Goal: Information Seeking & Learning: Check status

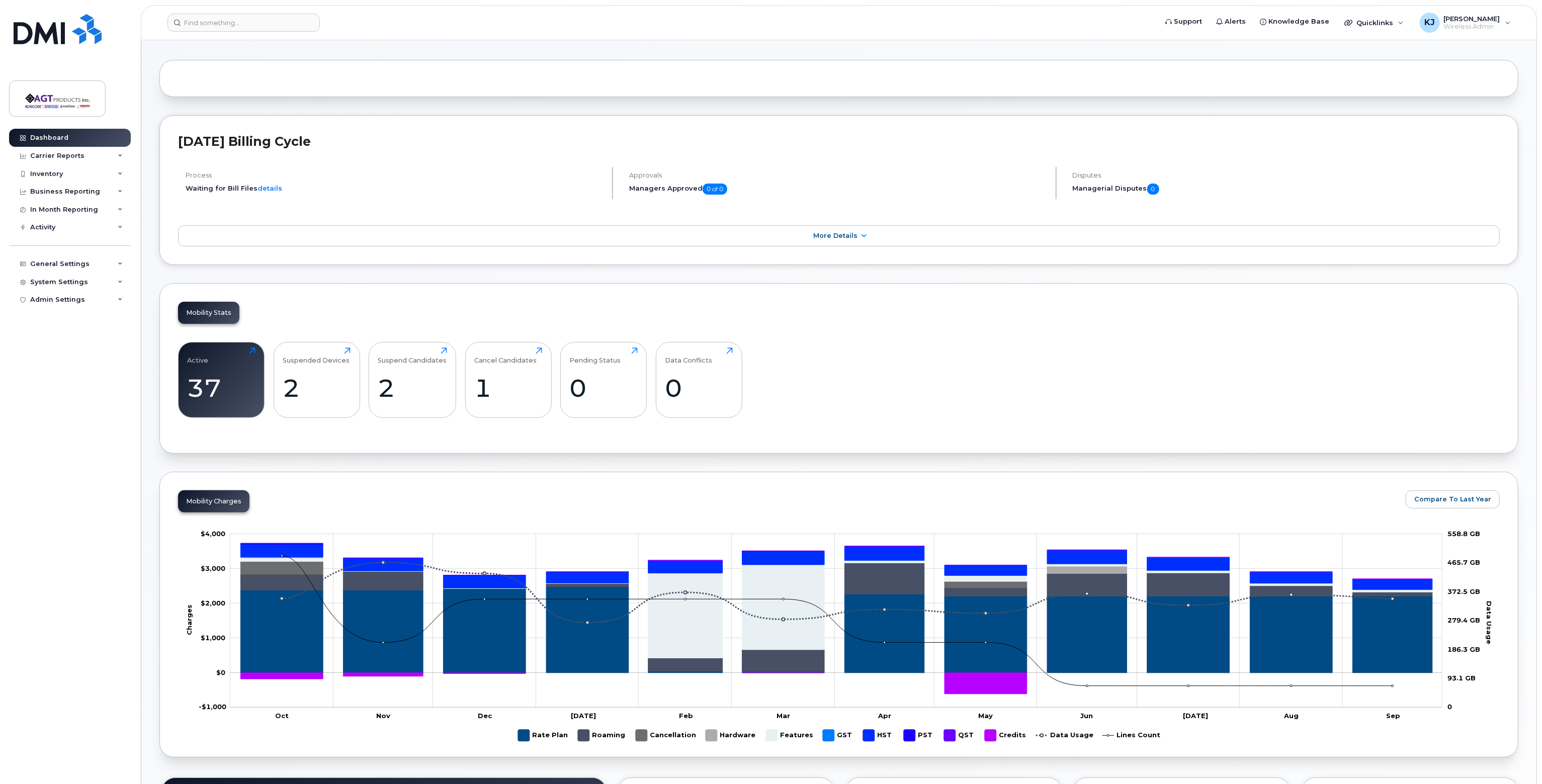
scroll to position [50, 0]
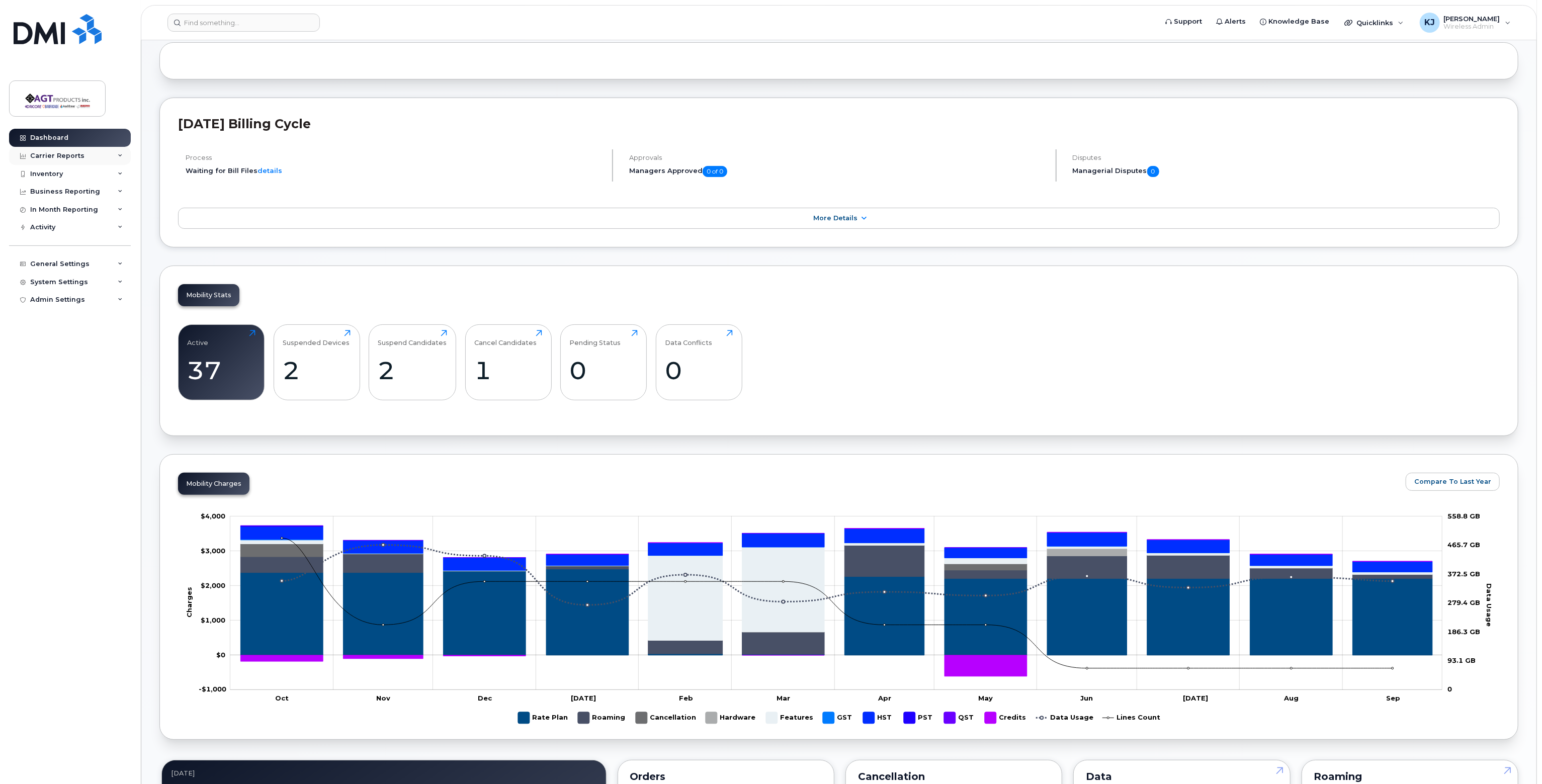
click at [75, 157] on div "Carrier Reports" at bounding box center [57, 156] width 54 height 8
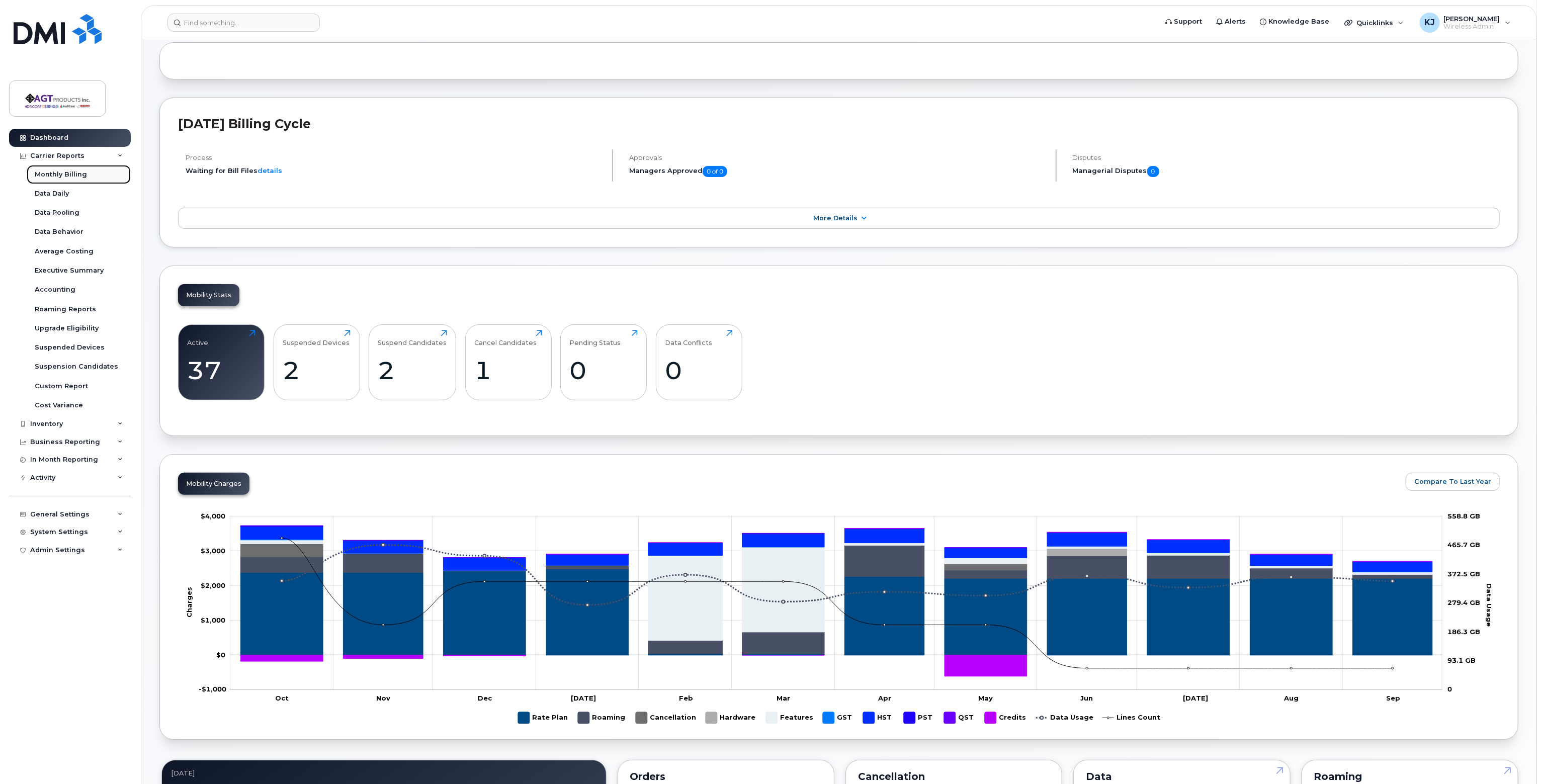
click at [81, 174] on div "Monthly Billing" at bounding box center [60, 174] width 52 height 9
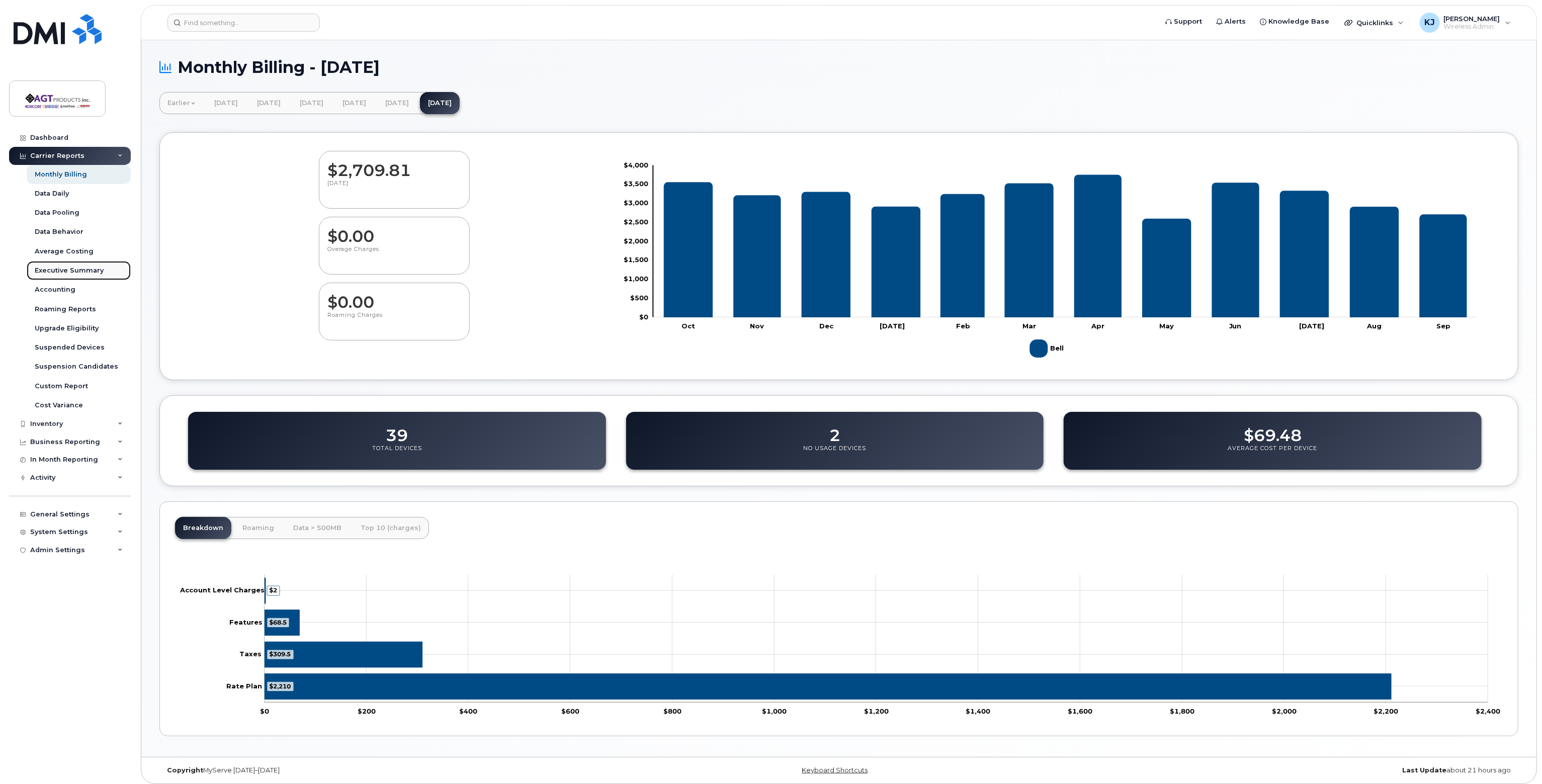
click at [77, 270] on div "Executive Summary" at bounding box center [69, 270] width 69 height 9
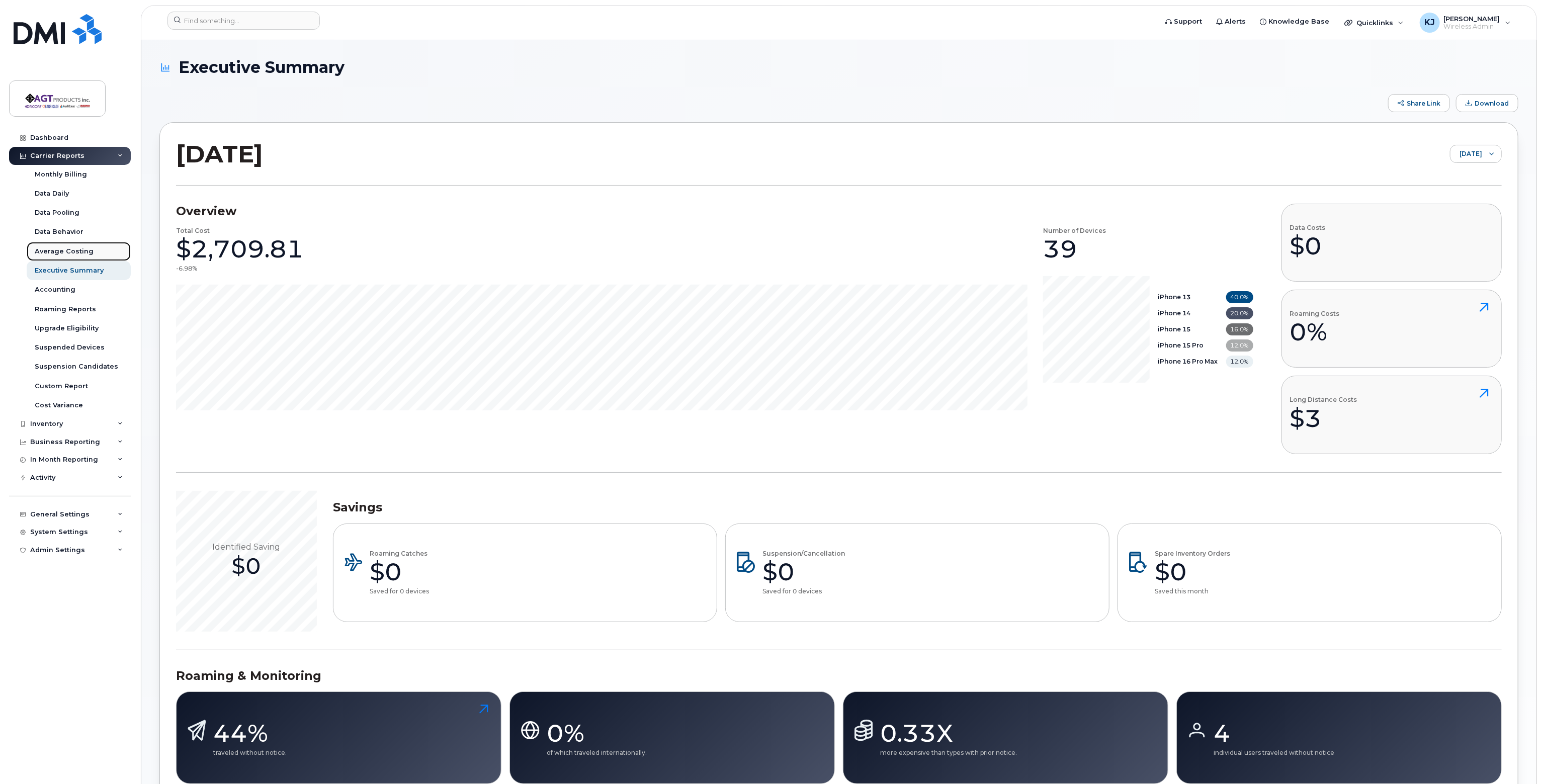
click at [80, 248] on div "Average Costing" at bounding box center [64, 251] width 59 height 9
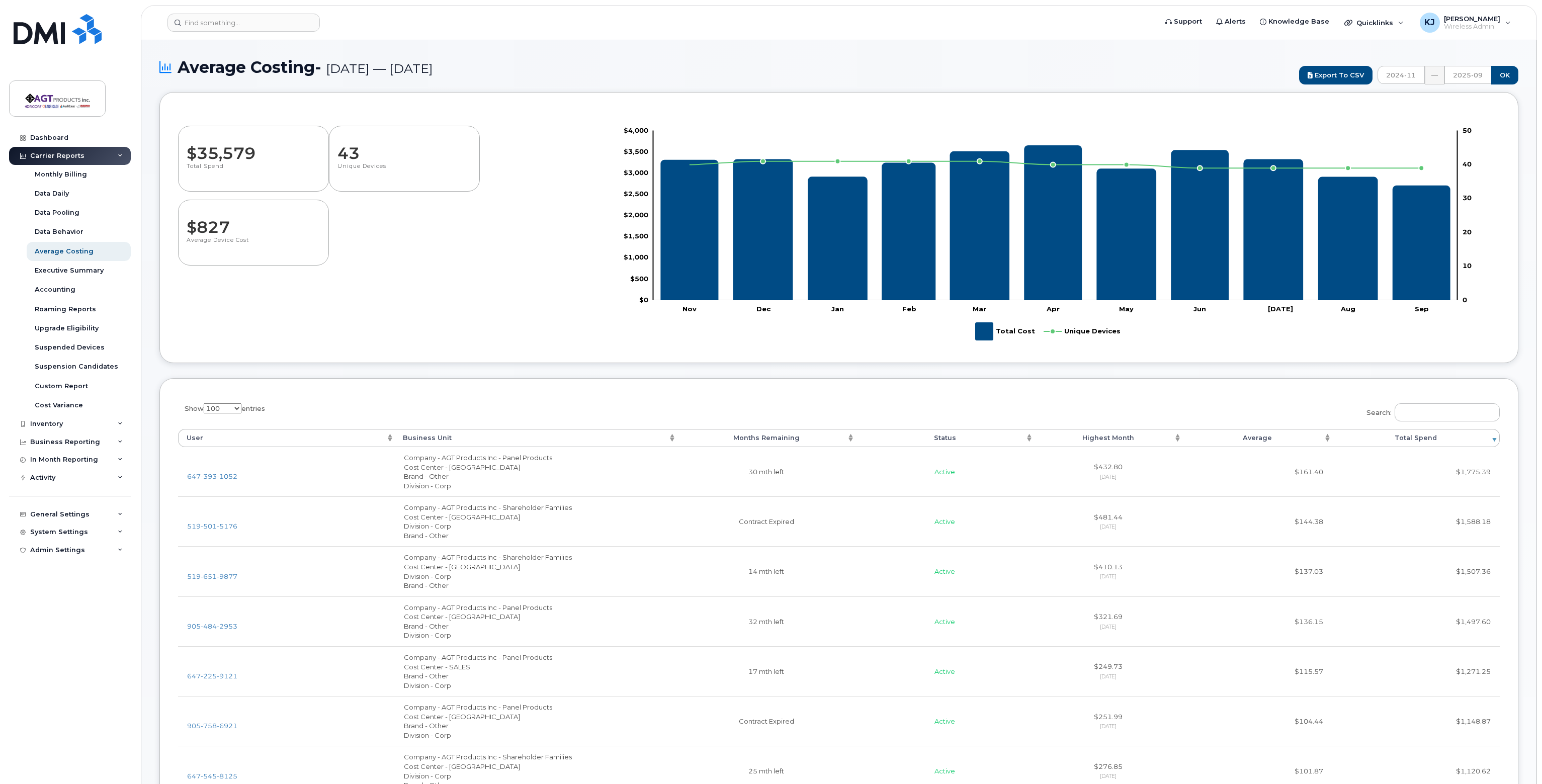
select select "100"
click at [74, 232] on div "Data Behavior" at bounding box center [59, 232] width 48 height 9
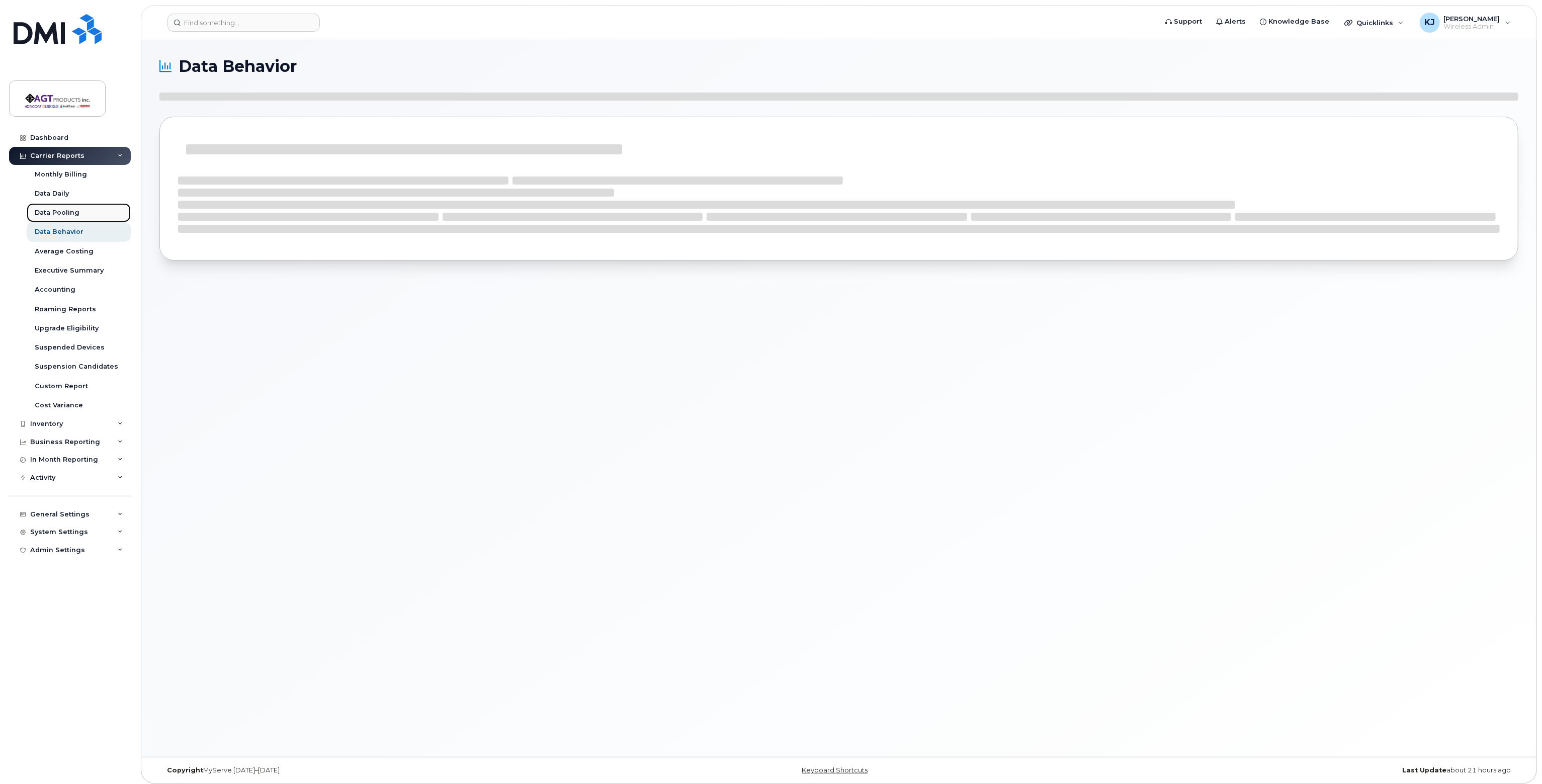
click at [72, 215] on div "Data Pooling" at bounding box center [57, 212] width 45 height 9
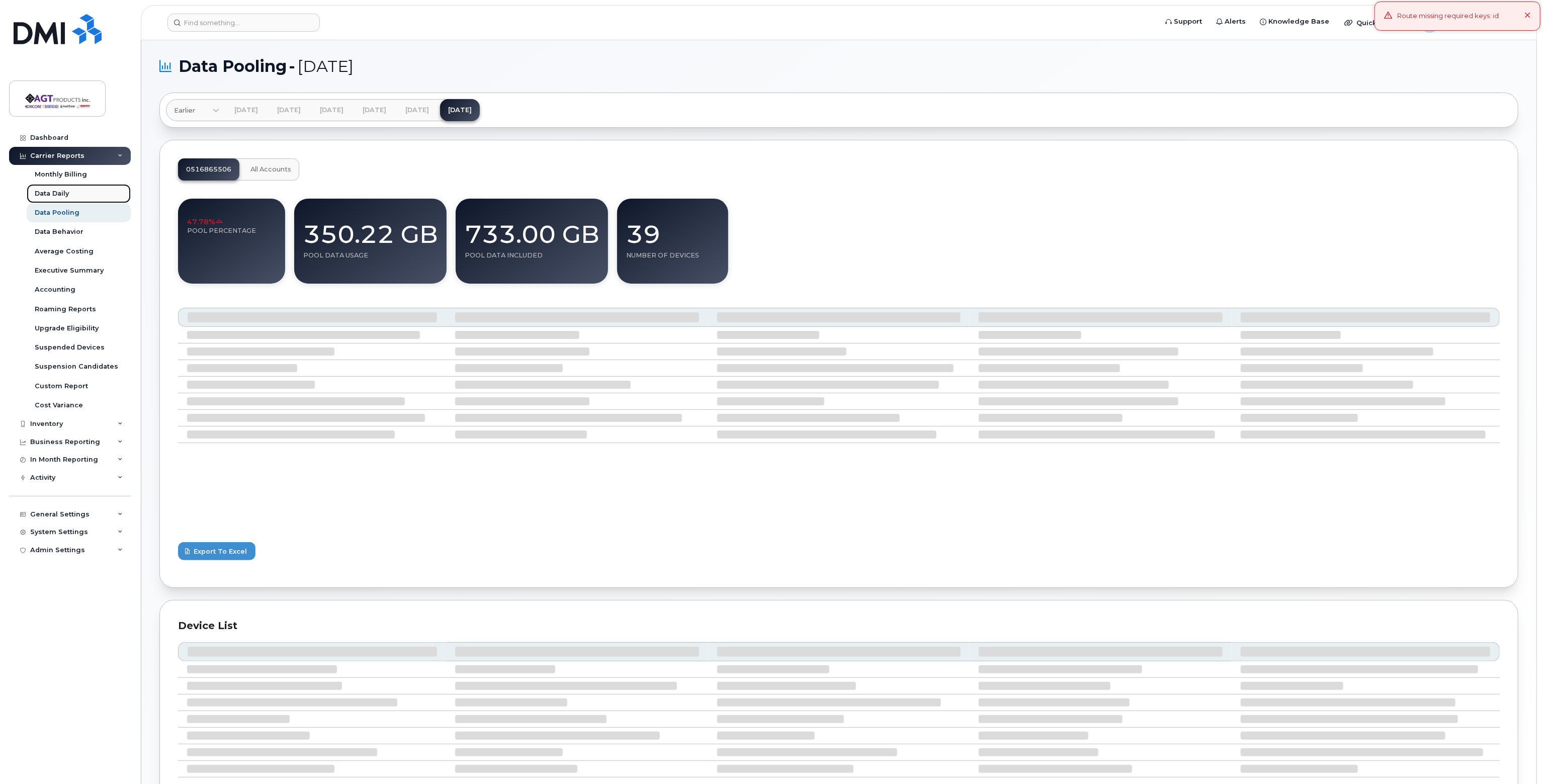
click at [63, 190] on div "Data Daily" at bounding box center [51, 193] width 34 height 9
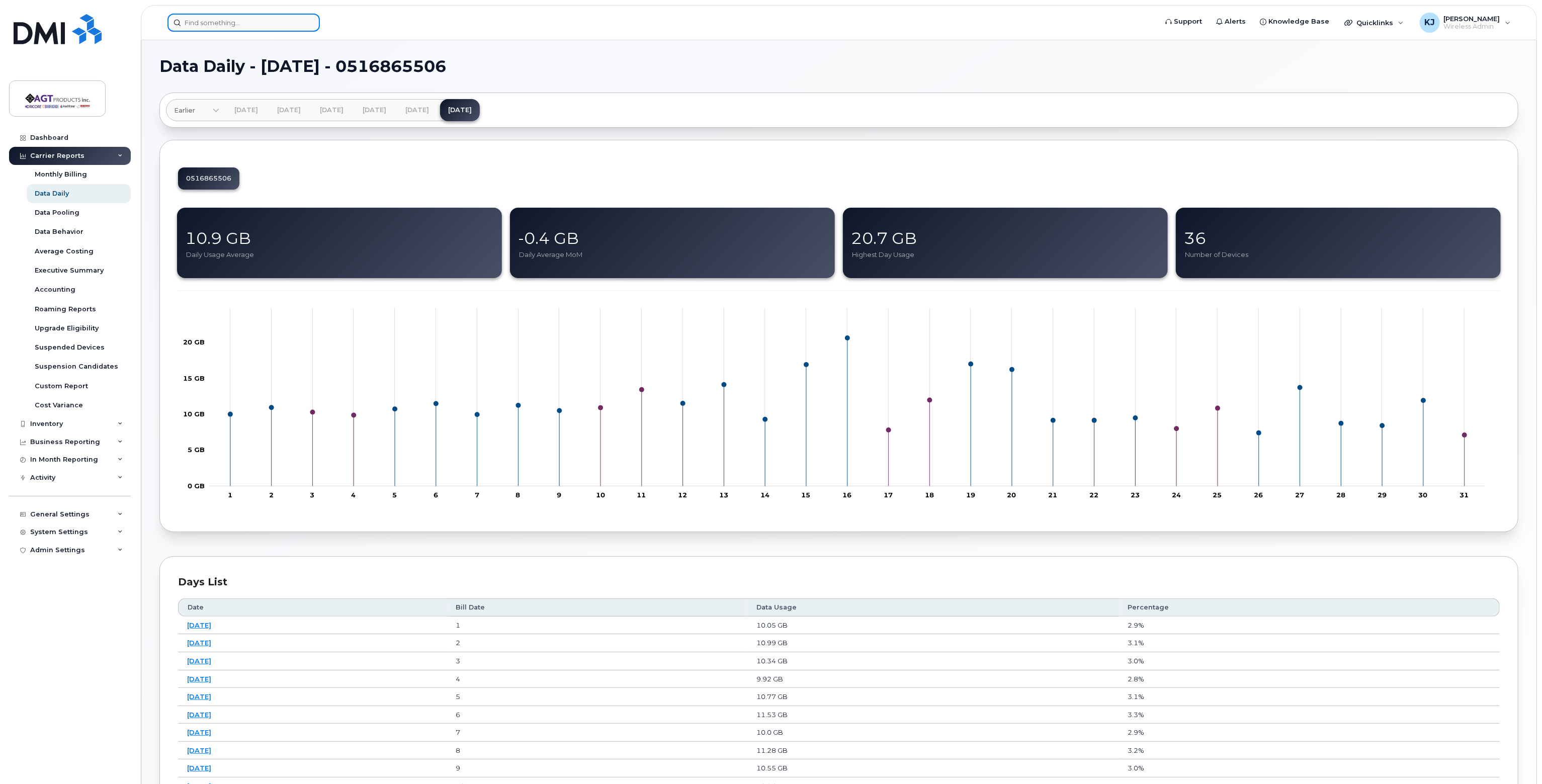
click at [229, 26] on input at bounding box center [244, 23] width 153 height 18
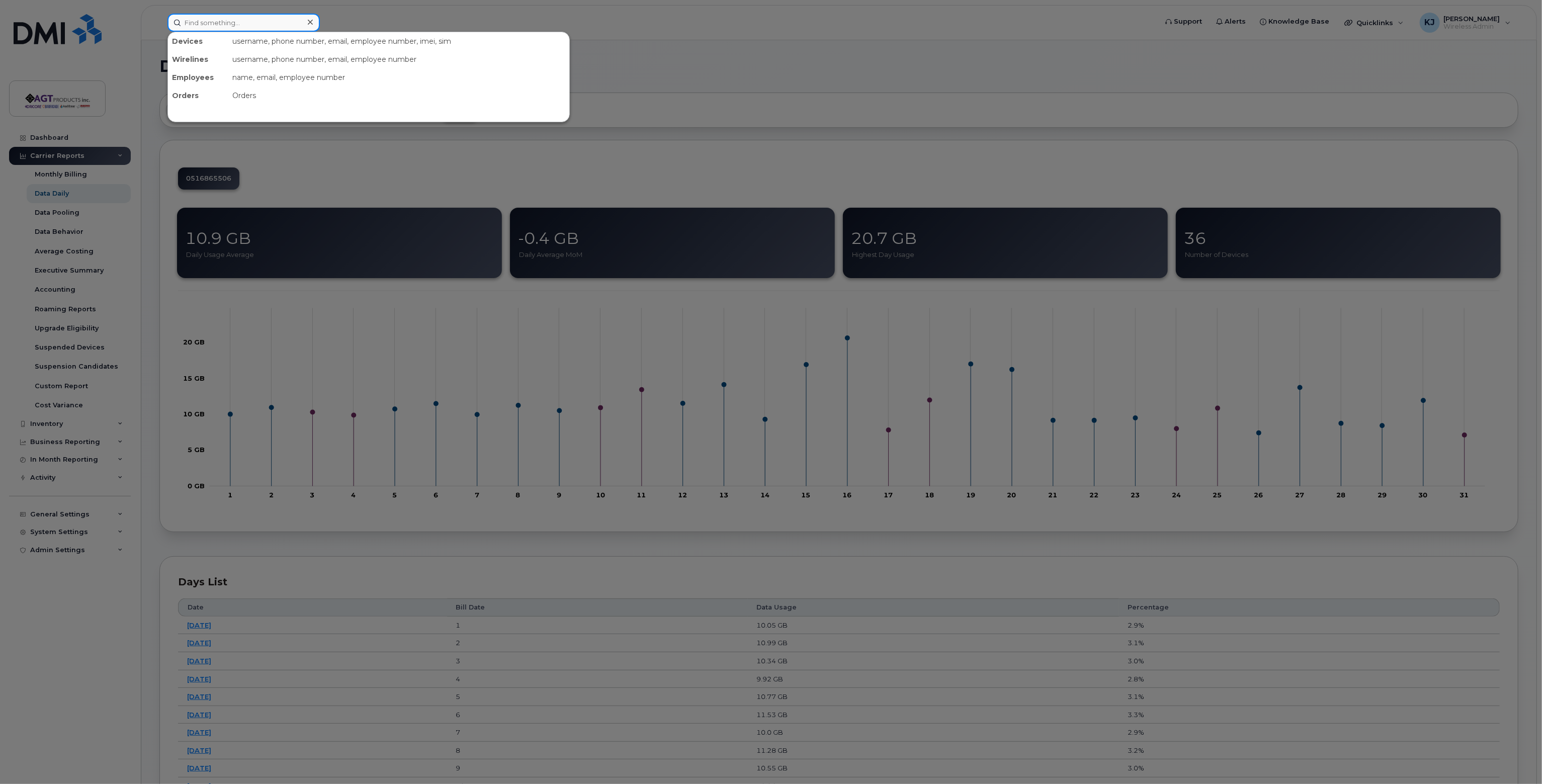
paste input "351454487648788"
type input "351454487648788"
